Goal: Information Seeking & Learning: Learn about a topic

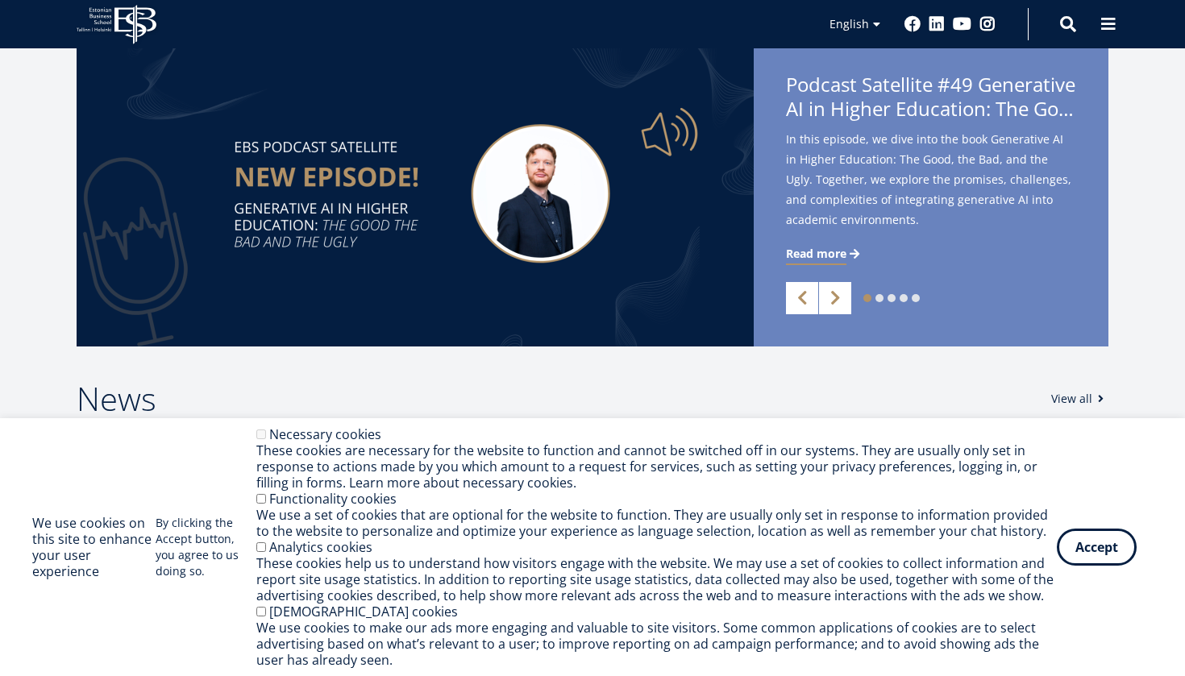
scroll to position [484, 0]
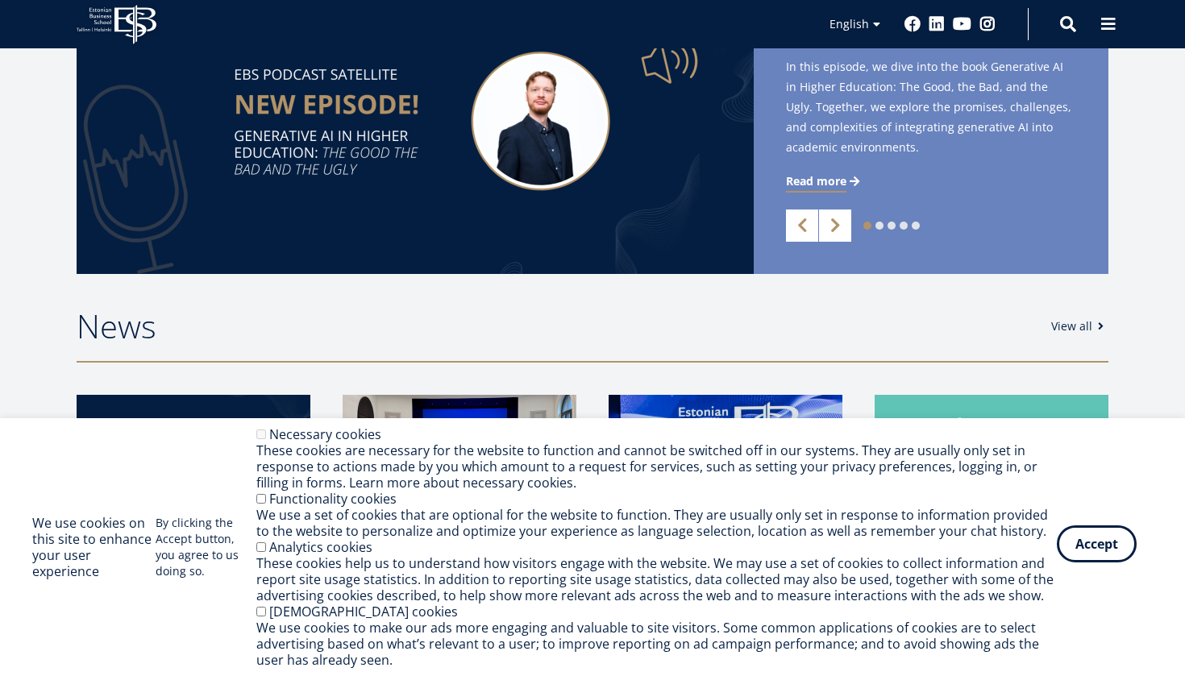
click at [1103, 560] on button "Accept" at bounding box center [1097, 544] width 80 height 37
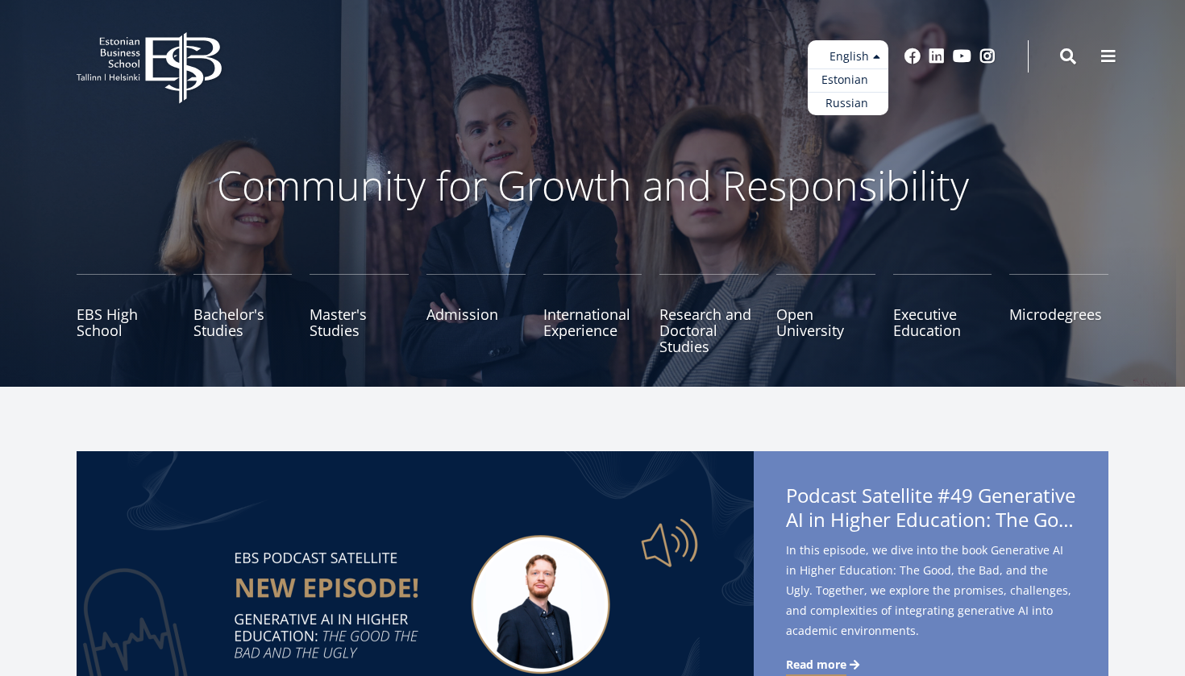
scroll to position [0, 0]
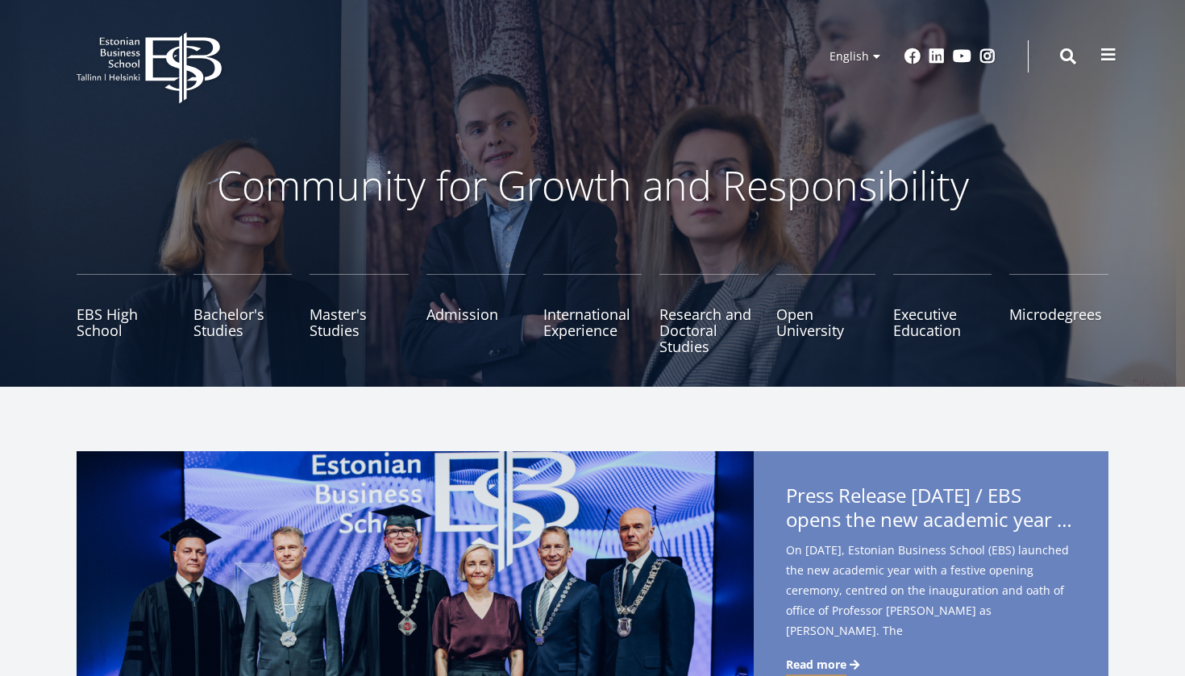
click at [1104, 63] on button at bounding box center [1108, 55] width 32 height 32
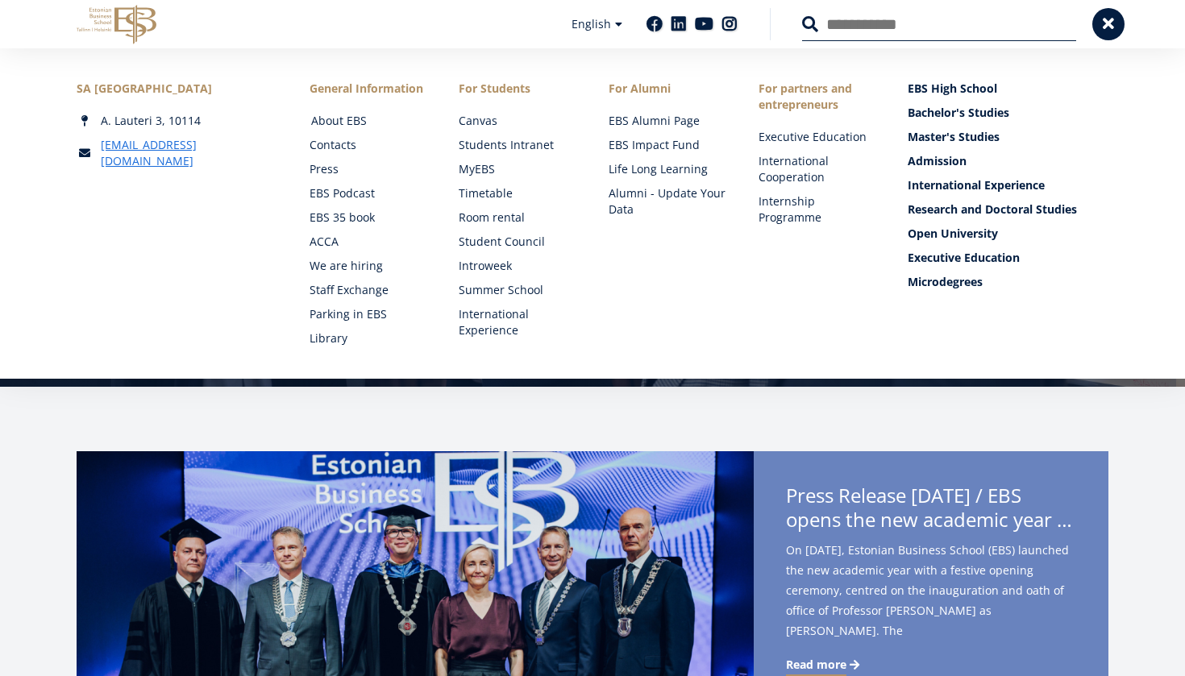
click at [344, 119] on link "About EBS" at bounding box center [370, 121] width 118 height 16
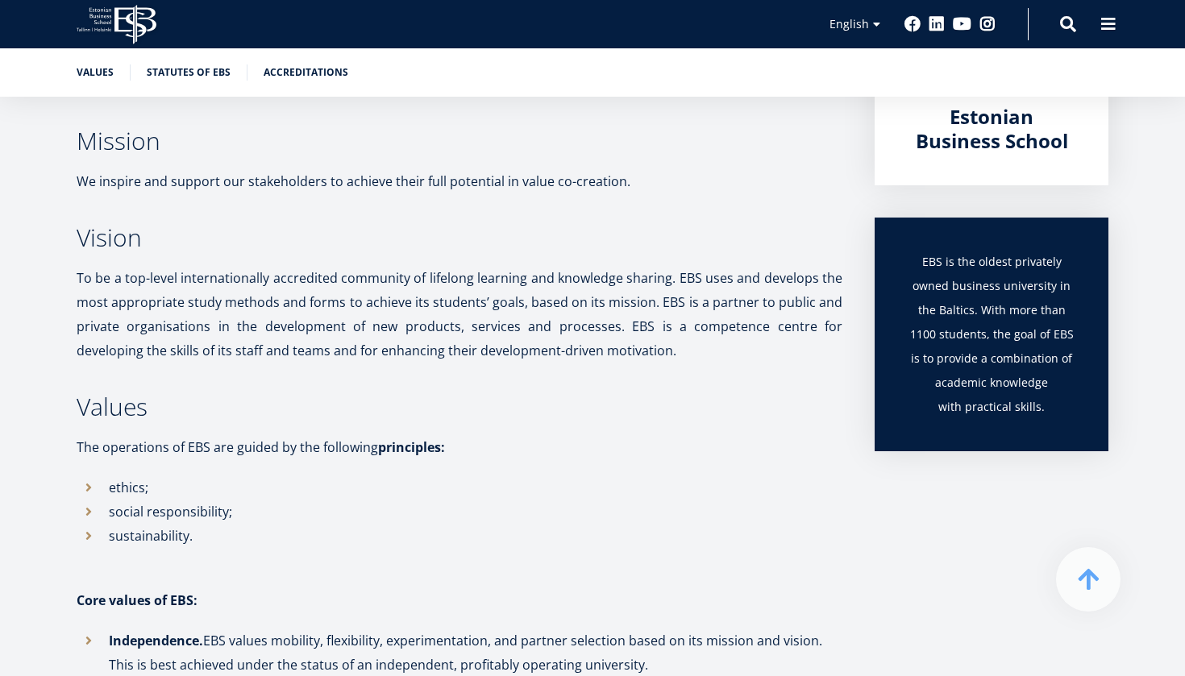
scroll to position [434, 0]
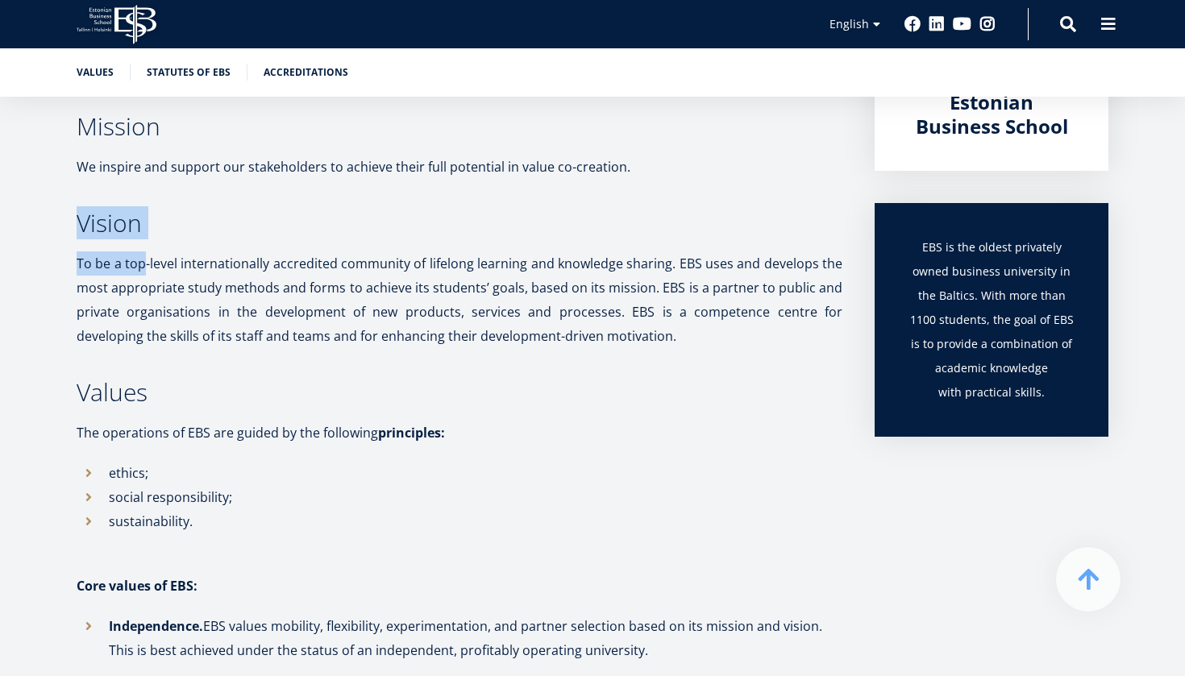
drag, startPoint x: 88, startPoint y: 191, endPoint x: 148, endPoint y: 263, distance: 93.3
click at [155, 297] on p "To be a top-level internationally accredited community of lifelong learning and…" at bounding box center [460, 300] width 766 height 97
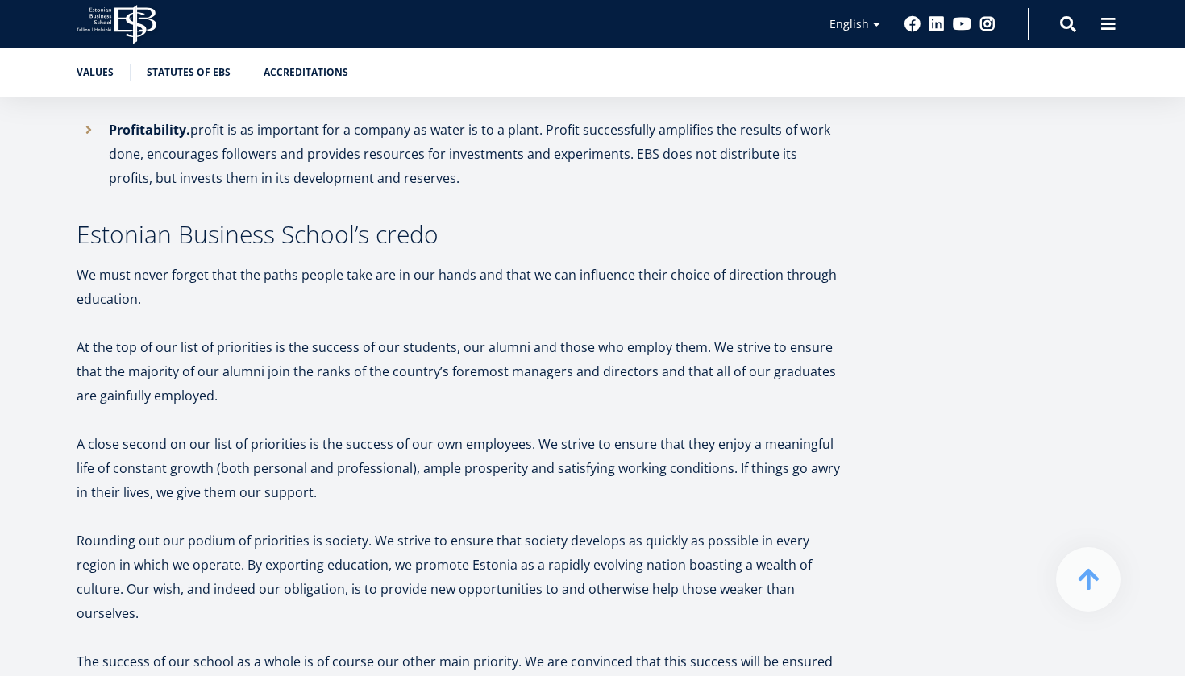
scroll to position [1313, 0]
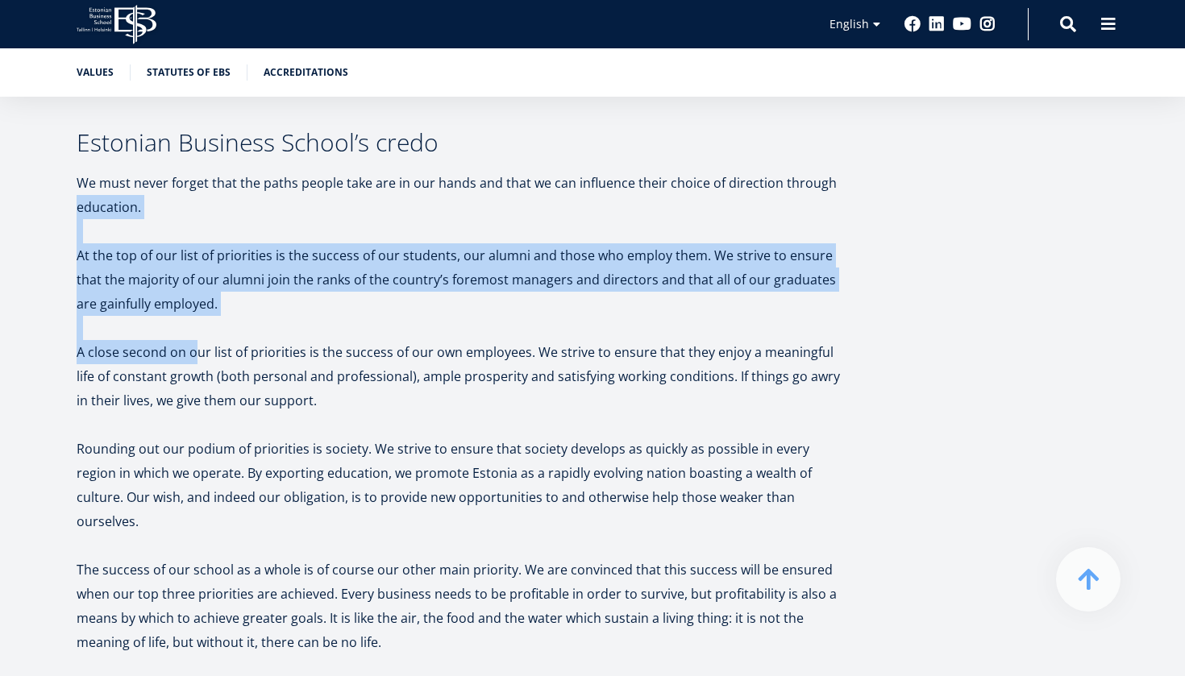
drag, startPoint x: 86, startPoint y: 214, endPoint x: 205, endPoint y: 374, distance: 198.8
click at [205, 373] on div "Founded in 1988, EBS is the oldest privately owned business university in the B…" at bounding box center [592, 315] width 1161 height 2515
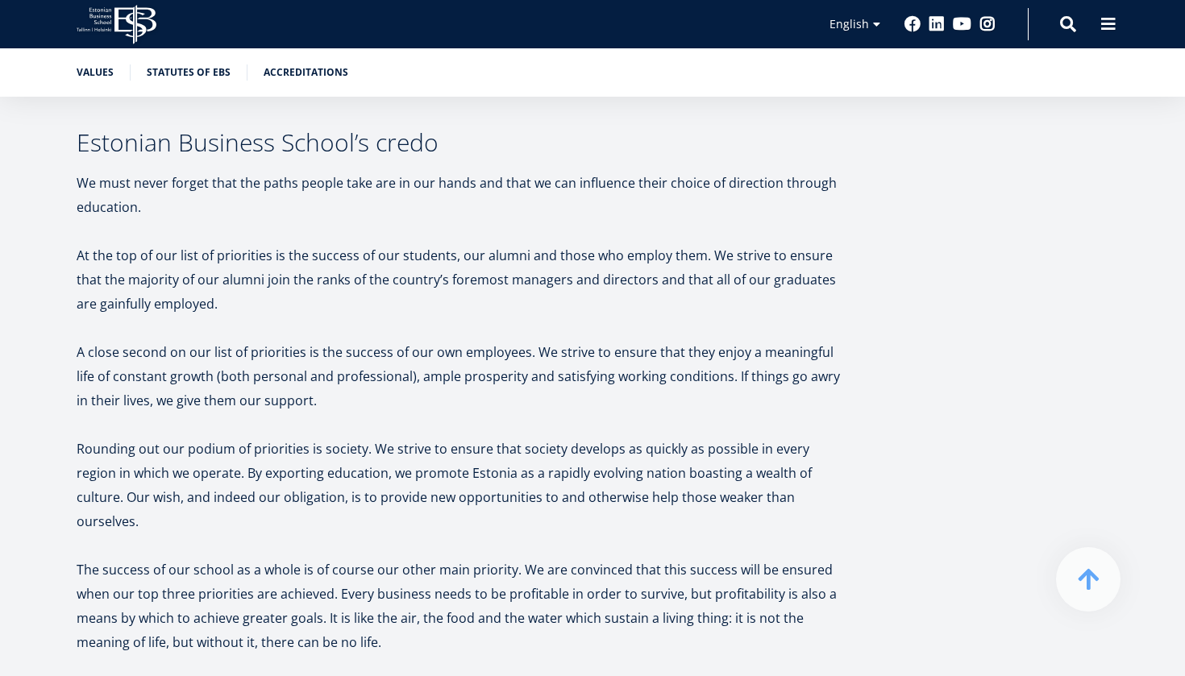
click at [219, 430] on p at bounding box center [460, 425] width 766 height 24
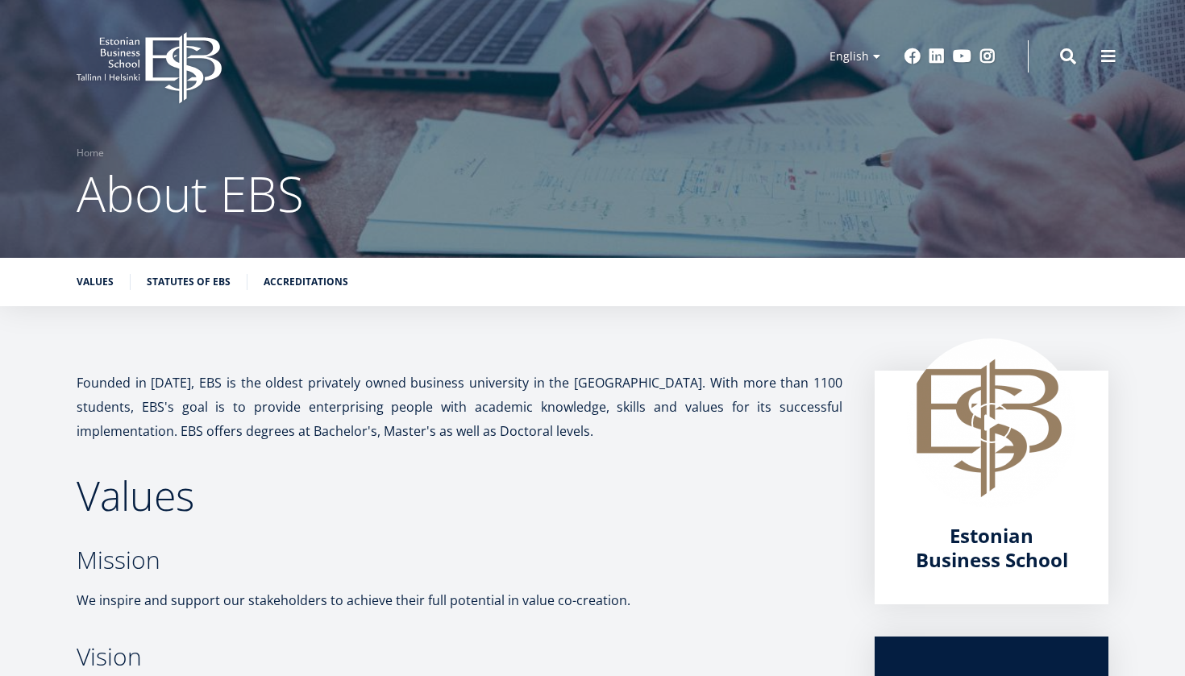
scroll to position [0, 0]
